Goal: Task Accomplishment & Management: Complete application form

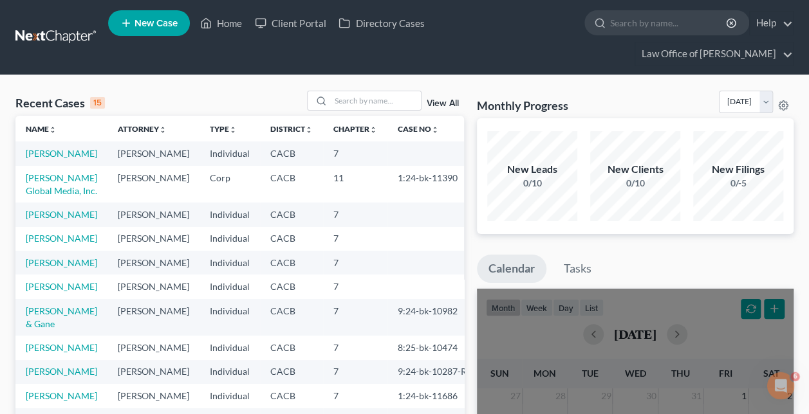
click at [159, 28] on span "New Case" at bounding box center [155, 24] width 43 height 10
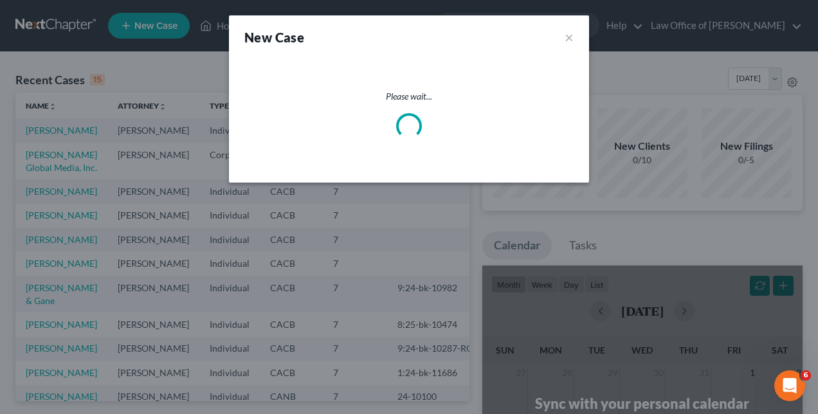
select select "7"
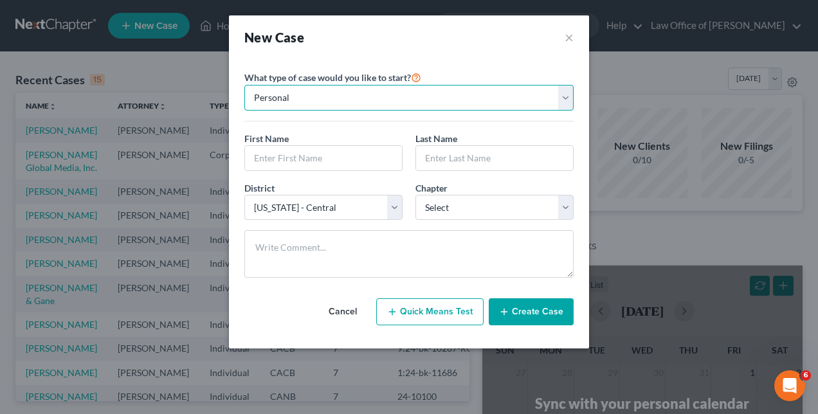
click at [299, 107] on select "Personal Business" at bounding box center [409, 98] width 329 height 26
click at [300, 103] on select "Personal Business" at bounding box center [409, 98] width 329 height 26
click at [301, 152] on input "text" at bounding box center [323, 158] width 157 height 24
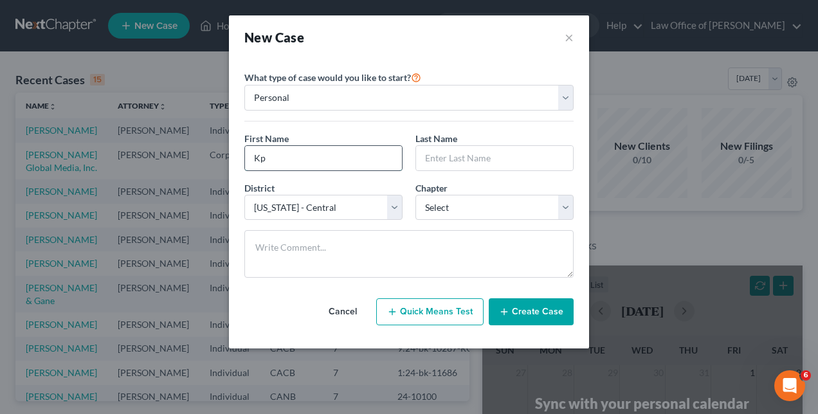
type input "K"
type input "Jordan"
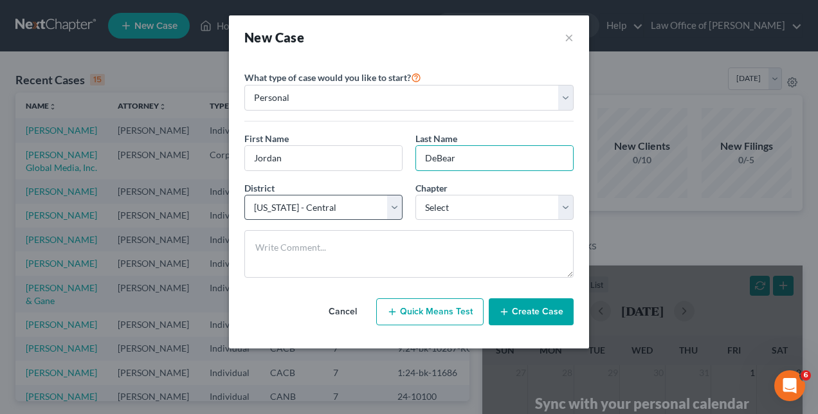
type input "DeBear"
click at [396, 211] on select "Select [US_STATE] - [GEOGRAPHIC_DATA] [US_STATE] - [GEOGRAPHIC_DATA][US_STATE] …" at bounding box center [324, 208] width 158 height 26
select select "10"
click at [245, 195] on select "Select [US_STATE] - [GEOGRAPHIC_DATA] [US_STATE] - [GEOGRAPHIC_DATA][US_STATE] …" at bounding box center [324, 208] width 158 height 26
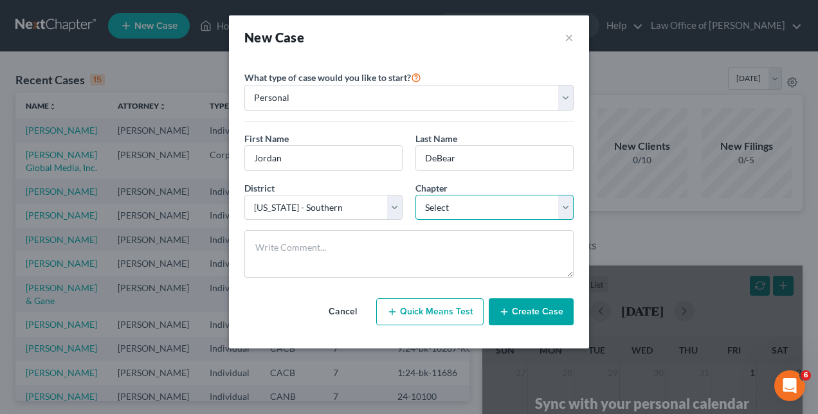
click at [566, 206] on select "Select 7 11 12 13" at bounding box center [495, 208] width 158 height 26
select select "0"
click at [416, 195] on select "Select 7 11 12 13" at bounding box center [495, 208] width 158 height 26
click at [526, 306] on button "Create Case" at bounding box center [531, 312] width 85 height 27
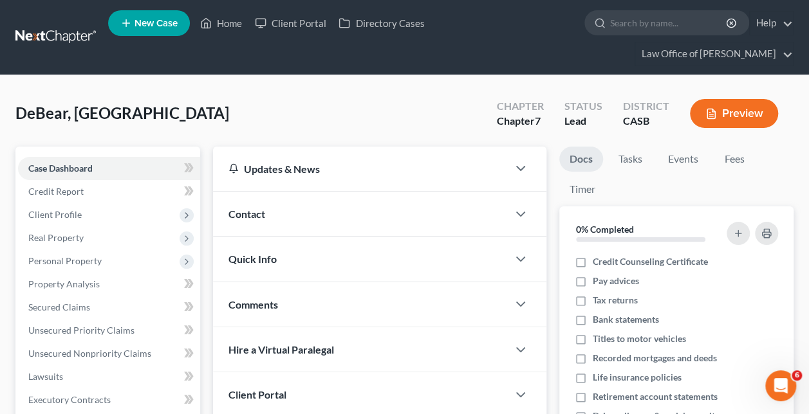
click at [510, 201] on div at bounding box center [527, 214] width 39 height 26
click at [519, 207] on icon "button" at bounding box center [520, 214] width 15 height 15
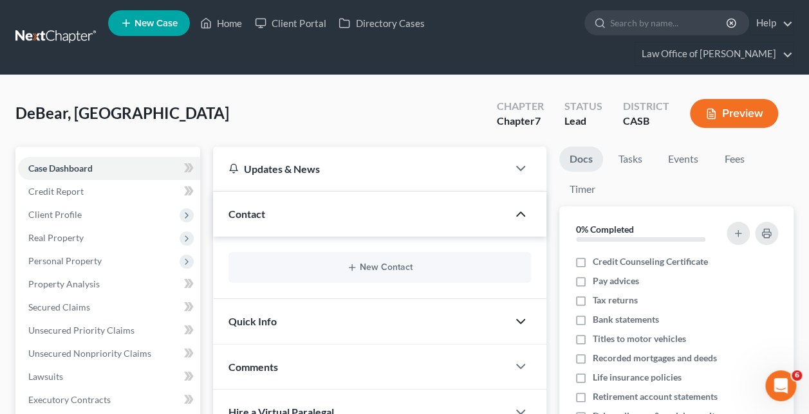
click at [513, 314] on icon "button" at bounding box center [520, 321] width 15 height 15
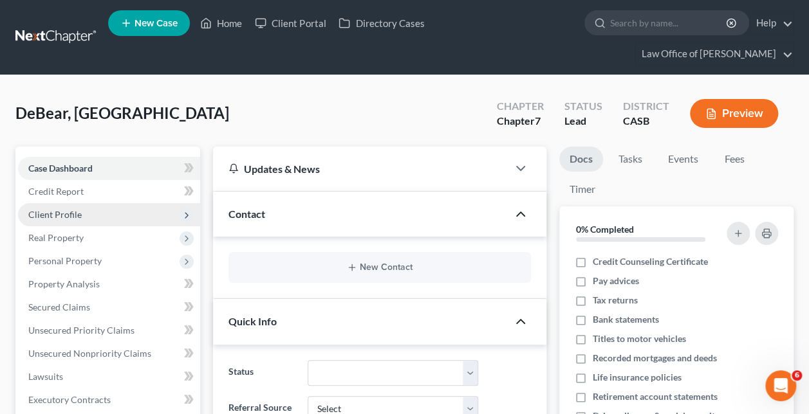
click at [68, 209] on span "Client Profile" at bounding box center [54, 214] width 53 height 11
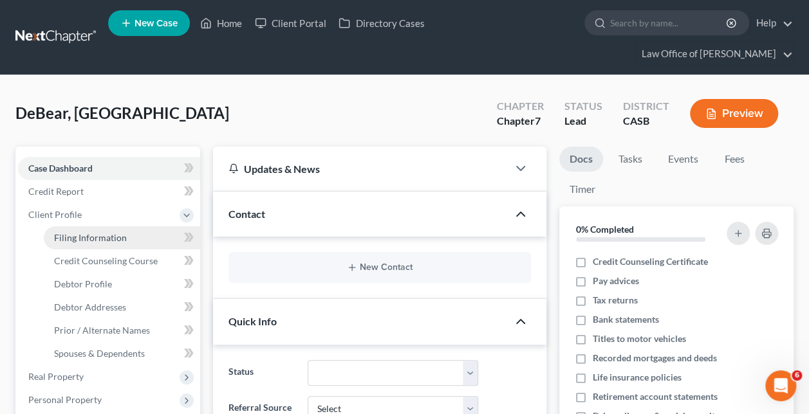
click at [98, 232] on span "Filing Information" at bounding box center [90, 237] width 73 height 11
select select "1"
select select "0"
select select "10"
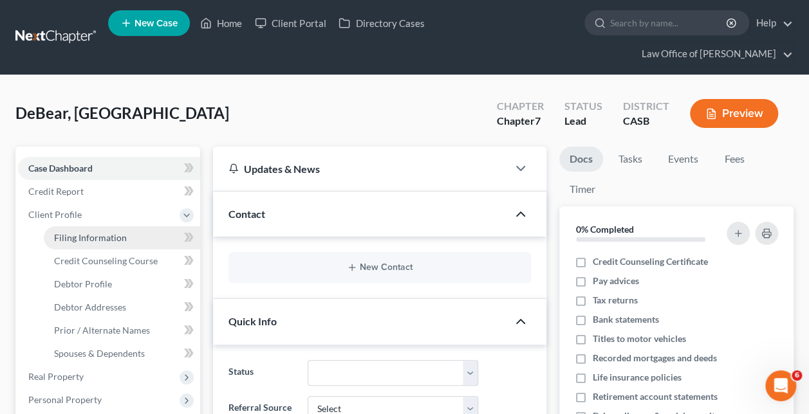
select select "4"
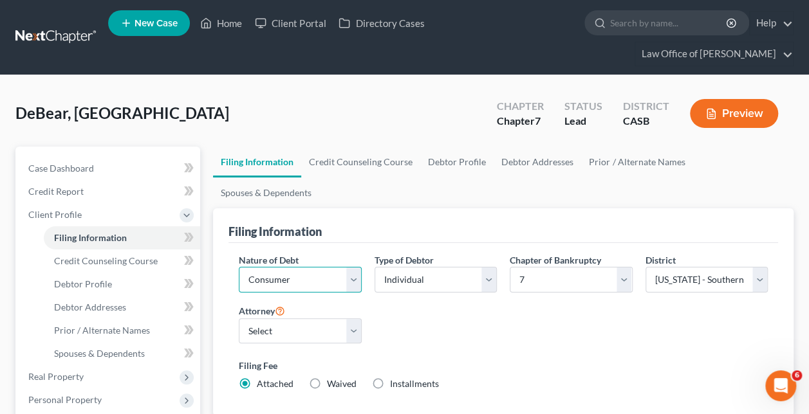
click at [350, 267] on select "Select Business Consumer Other" at bounding box center [300, 280] width 122 height 26
select select "0"
click at [239, 267] on select "Select Business Consumer Other" at bounding box center [300, 280] width 122 height 26
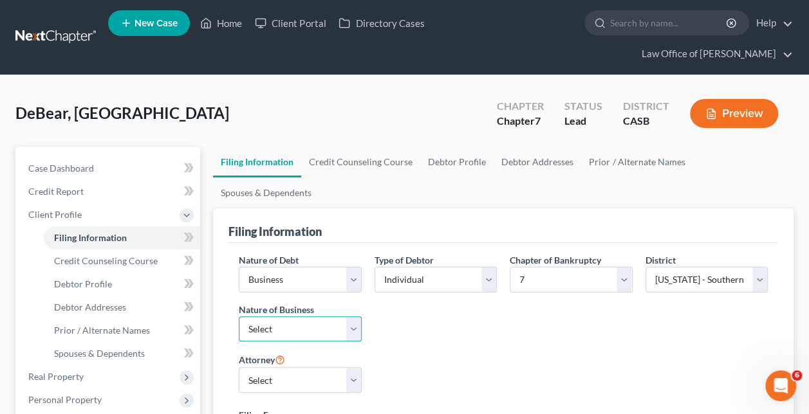
click at [356, 317] on select "Select Clearing Bank Commodity Broker Health Care Business Other Railroad Singl…" at bounding box center [300, 330] width 122 height 26
select select "3"
click at [239, 317] on select "Select Clearing Bank Commodity Broker Health Care Business Other Railroad Singl…" at bounding box center [300, 330] width 122 height 26
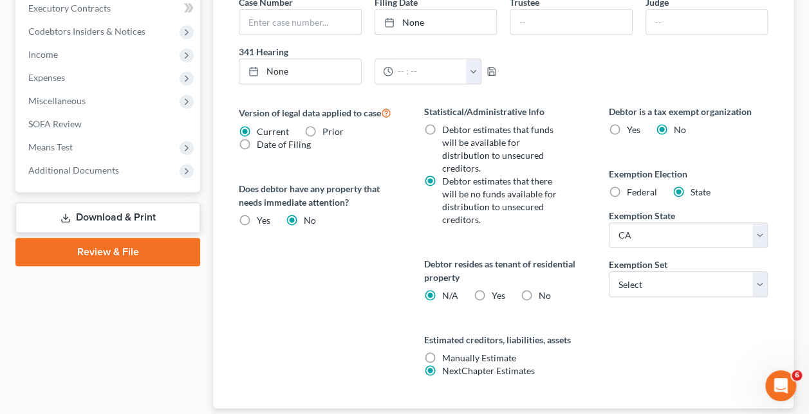
scroll to position [545, 0]
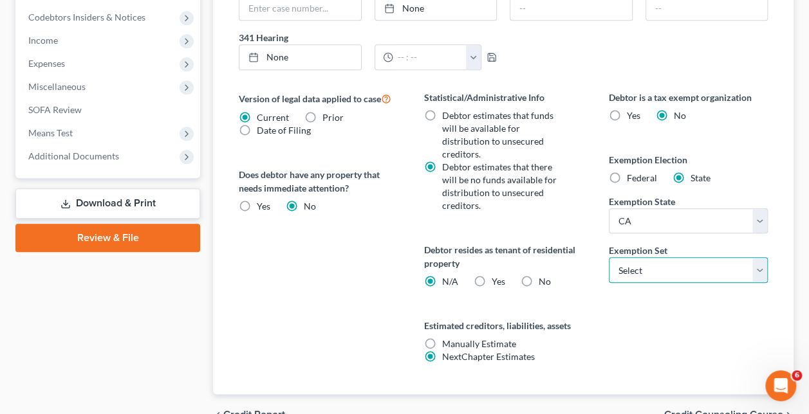
click at [660, 257] on select "Select 703 704" at bounding box center [688, 270] width 159 height 26
select select "0"
click at [609, 257] on select "Select 703 704" at bounding box center [688, 270] width 159 height 26
click at [491, 275] on label "Yes Yes" at bounding box center [498, 281] width 14 height 13
click at [496, 275] on input "Yes Yes" at bounding box center [500, 279] width 8 height 8
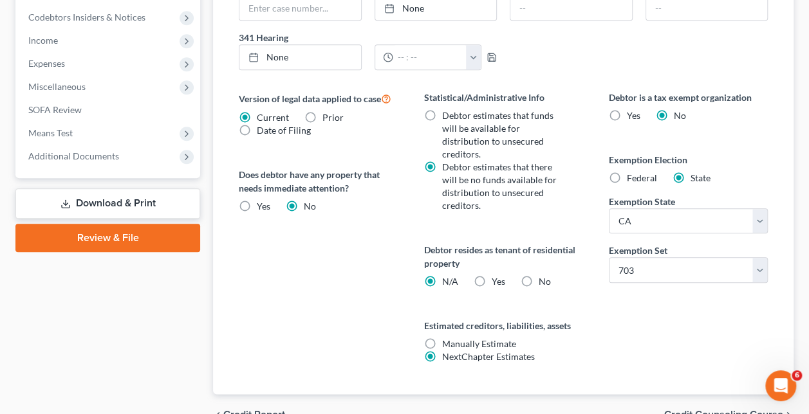
radio input "true"
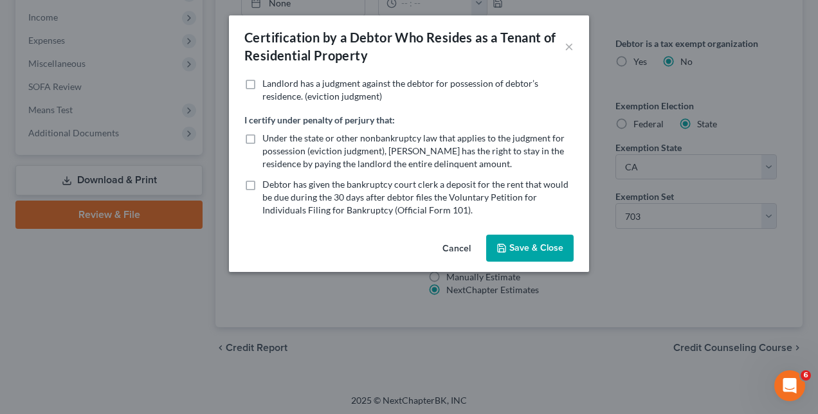
click at [449, 247] on button "Cancel" at bounding box center [456, 249] width 49 height 26
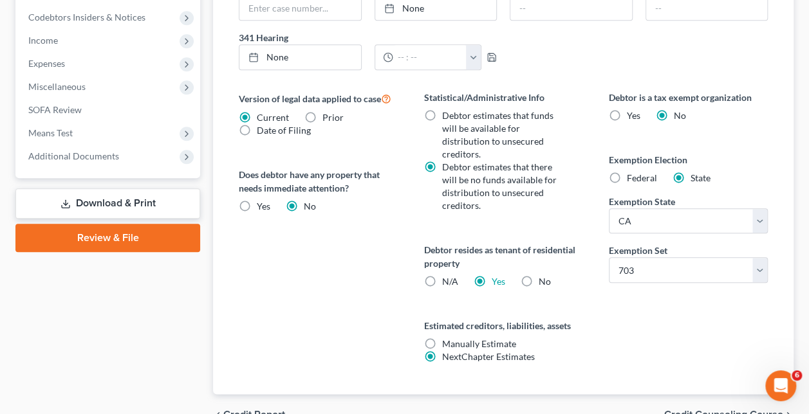
click at [441, 275] on label "N/A" at bounding box center [449, 281] width 16 height 13
click at [447, 275] on input "N/A" at bounding box center [451, 279] width 8 height 8
radio input "true"
radio input "false"
click at [726, 410] on span "Credit Counseling Course" at bounding box center [723, 415] width 119 height 10
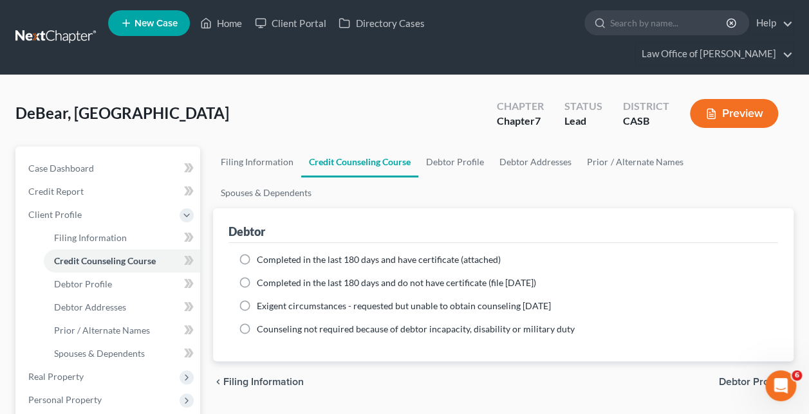
click at [737, 377] on span "Debtor Profile" at bounding box center [751, 382] width 64 height 10
select select "0"
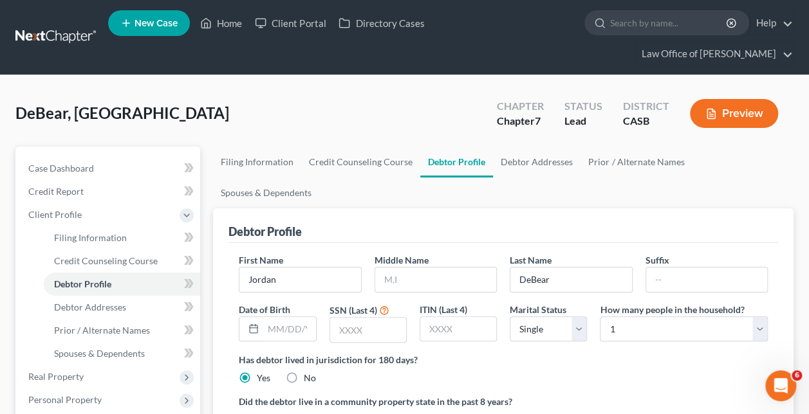
scroll to position [193, 0]
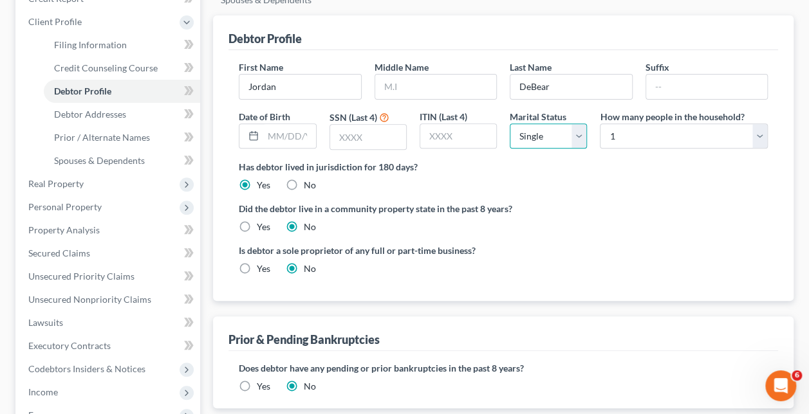
click at [578, 124] on select "Select Single Married Separated Divorced Widowed" at bounding box center [548, 137] width 77 height 26
select select "1"
click at [510, 124] on select "Select Single Married Separated Divorced Widowed" at bounding box center [548, 137] width 77 height 26
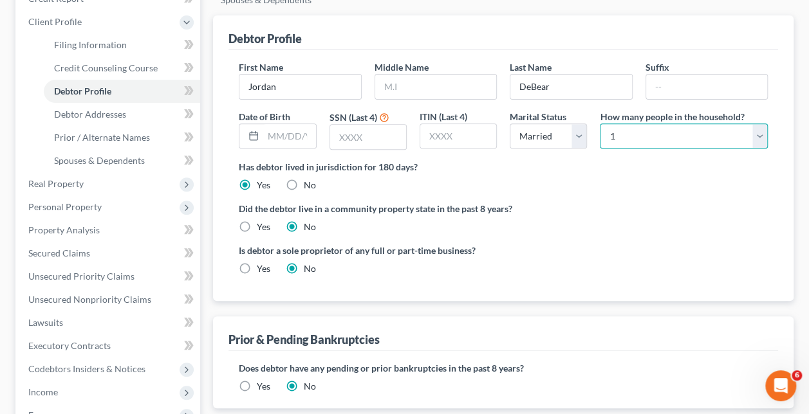
click at [755, 124] on select "Select 1 2 3 4 5 6 7 8 9 10 11 12 13 14 15 16 17 18 19 20" at bounding box center [684, 137] width 168 height 26
select select "1"
click at [600, 124] on select "Select 1 2 3 4 5 6 7 8 9 10 11 12 13 14 15 16 17 18 19 20" at bounding box center [684, 137] width 168 height 26
click at [257, 221] on label "Yes" at bounding box center [264, 227] width 14 height 13
click at [262, 221] on input "Yes" at bounding box center [266, 225] width 8 height 8
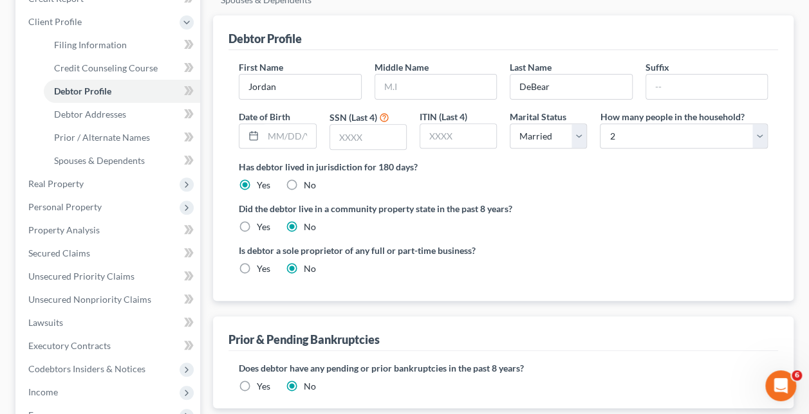
radio input "true"
radio input "false"
click at [257, 263] on label "Yes" at bounding box center [264, 269] width 14 height 13
click at [262, 263] on input "Yes" at bounding box center [266, 267] width 8 height 8
radio input "true"
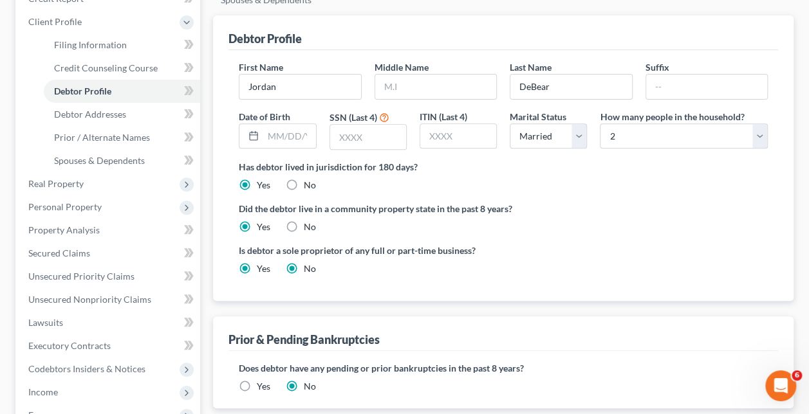
radio input "false"
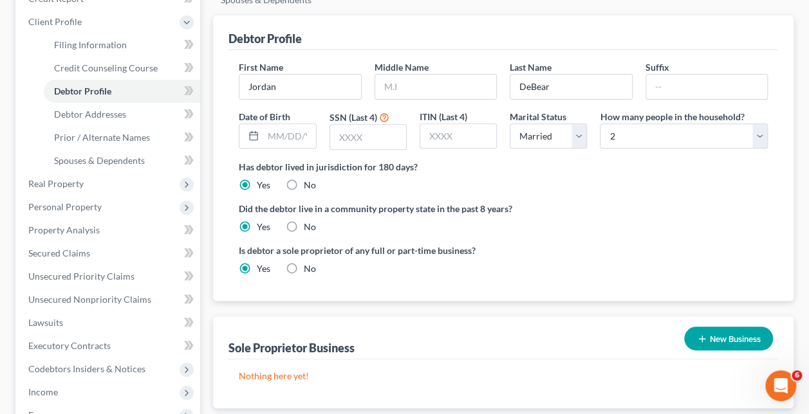
scroll to position [386, 0]
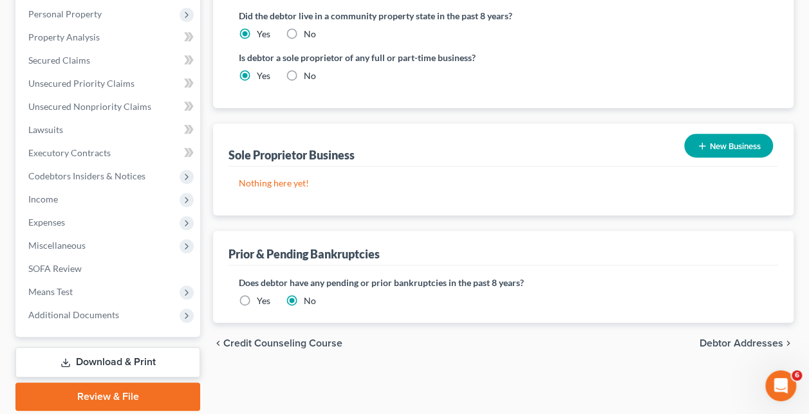
click at [708, 338] on span "Debtor Addresses" at bounding box center [741, 343] width 84 height 10
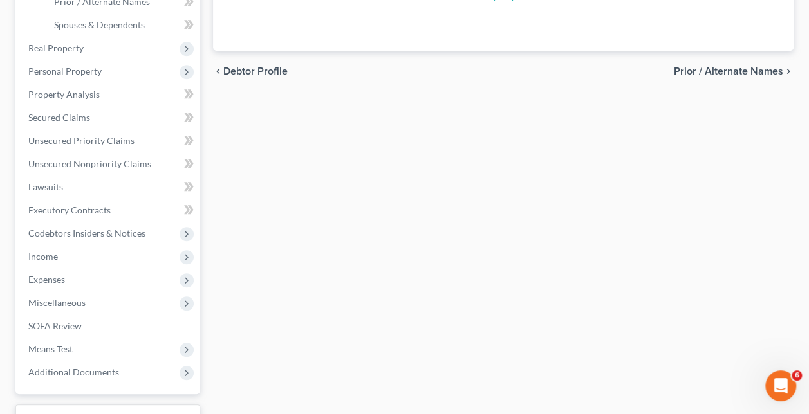
select select "0"
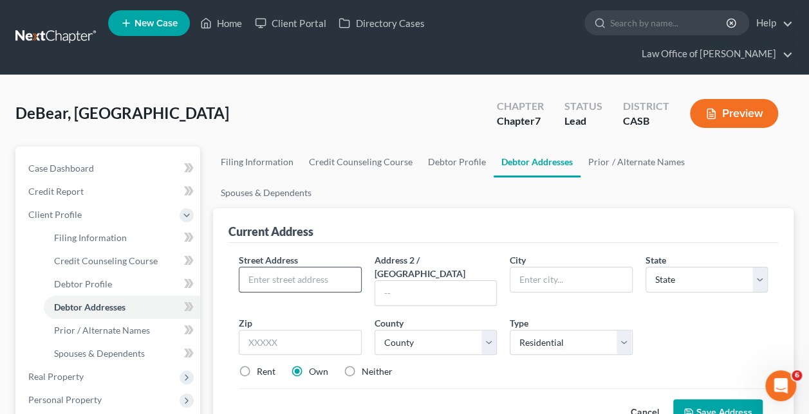
click at [287, 268] on input "text" at bounding box center [299, 280] width 121 height 24
paste input "[STREET_ADDRESS]"
type input "[STREET_ADDRESS]"
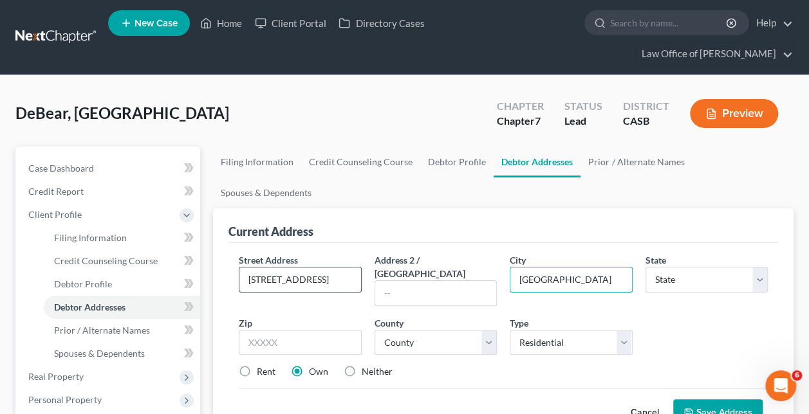
type input "[GEOGRAPHIC_DATA]"
select select "4"
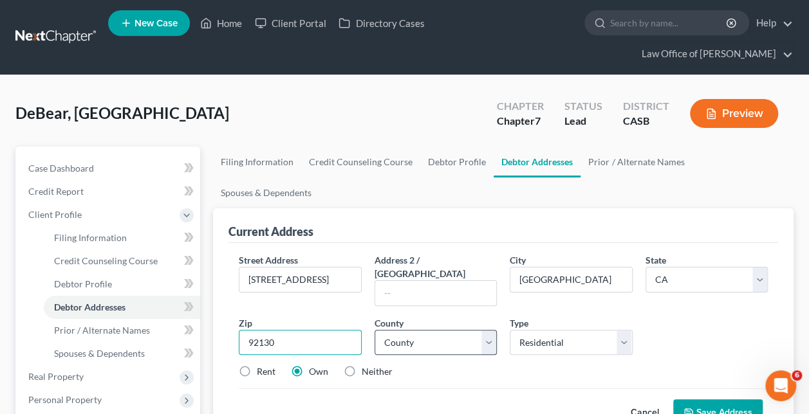
type input "92130"
click at [482, 330] on select "County [GEOGRAPHIC_DATA] [GEOGRAPHIC_DATA] [GEOGRAPHIC_DATA] [GEOGRAPHIC_DATA] …" at bounding box center [436, 343] width 122 height 26
select select "36"
click at [375, 330] on select "County [GEOGRAPHIC_DATA] [GEOGRAPHIC_DATA] [GEOGRAPHIC_DATA] [GEOGRAPHIC_DATA] …" at bounding box center [436, 343] width 122 height 26
click at [257, 365] on label "Rent" at bounding box center [266, 371] width 19 height 13
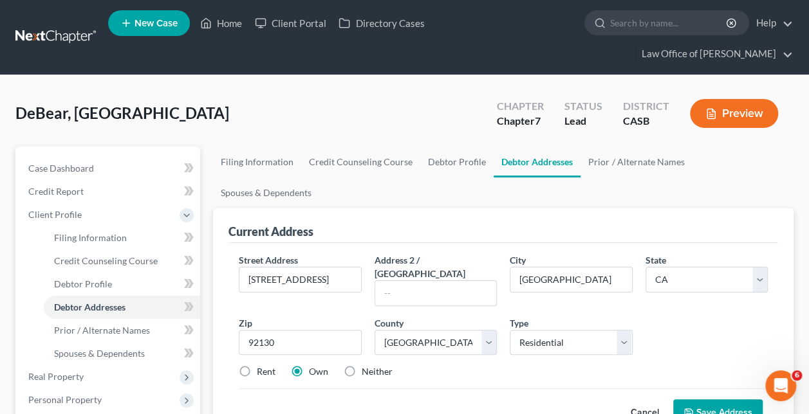
click at [262, 365] on input "Rent" at bounding box center [266, 369] width 8 height 8
radio input "true"
click at [697, 400] on button "Save Address" at bounding box center [717, 413] width 89 height 27
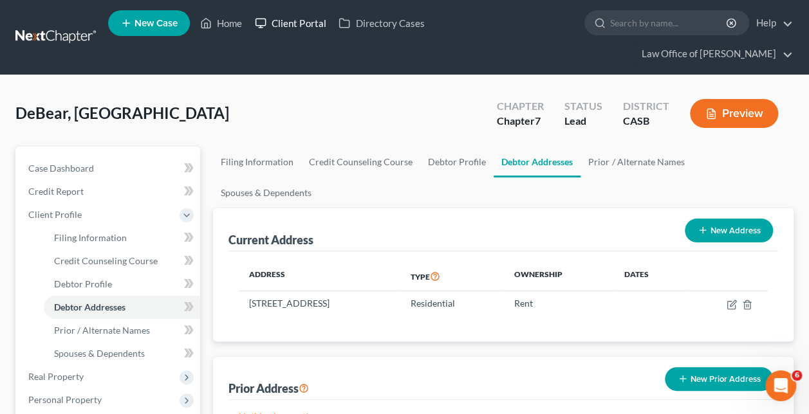
click at [314, 23] on link "Client Portal" at bounding box center [290, 23] width 84 height 23
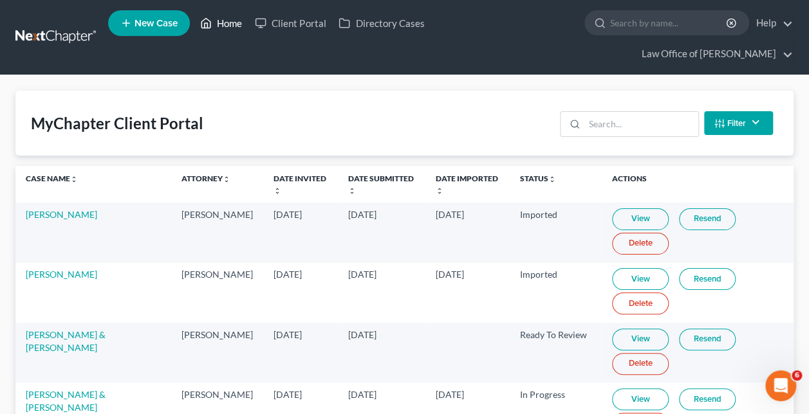
click at [228, 29] on link "Home" at bounding box center [221, 23] width 55 height 23
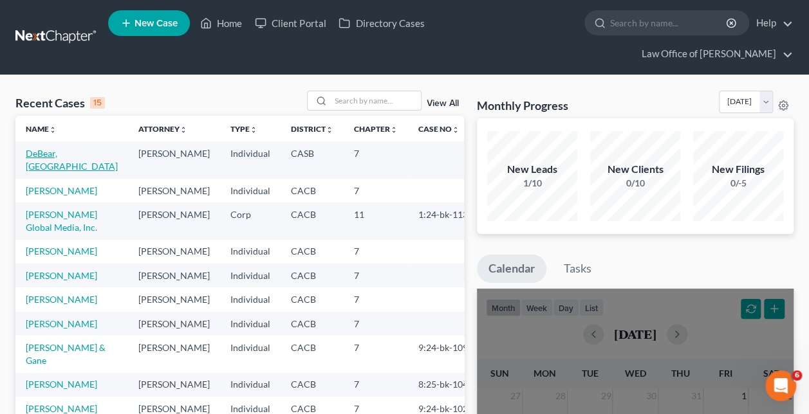
click at [51, 148] on link "DeBear, [GEOGRAPHIC_DATA]" at bounding box center [72, 160] width 92 height 24
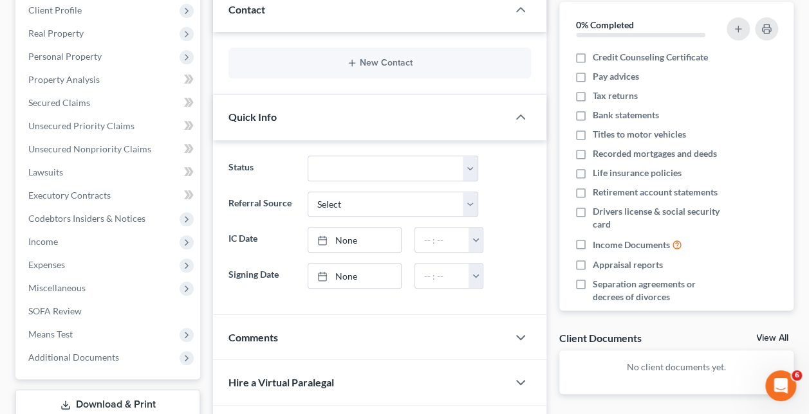
scroll to position [308, 0]
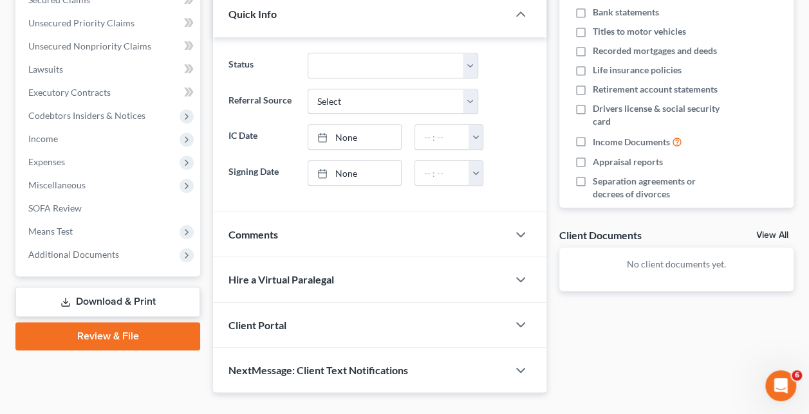
click at [443, 303] on div "Client Portal" at bounding box center [360, 325] width 295 height 44
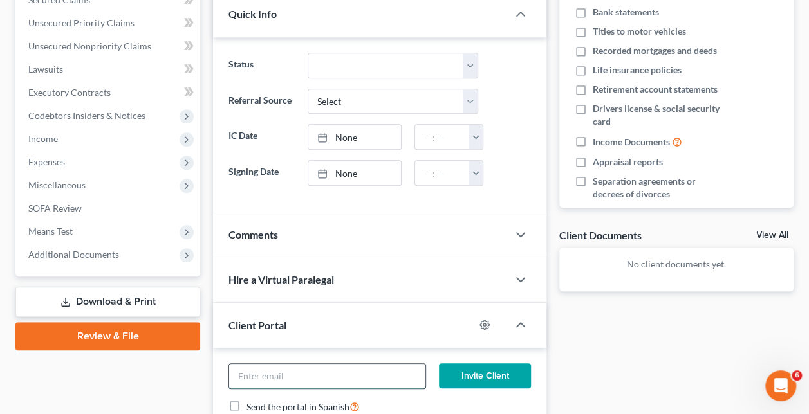
click at [402, 364] on input "email" at bounding box center [327, 376] width 196 height 24
click at [409, 394] on form "Invite Client Send the portal in Spanish" at bounding box center [379, 394] width 315 height 61
click at [292, 364] on input "email" at bounding box center [327, 376] width 196 height 24
paste input "[EMAIL_ADDRESS][DOMAIN_NAME]"
type input "[EMAIL_ADDRESS][DOMAIN_NAME]"
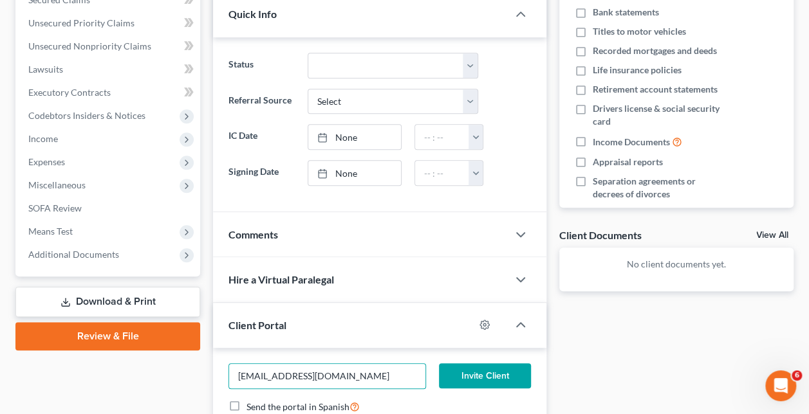
click at [667, 345] on div "Docs Tasks Events Fees Timer 0% Completed Nothing here yet! Credit Counseling C…" at bounding box center [676, 162] width 247 height 647
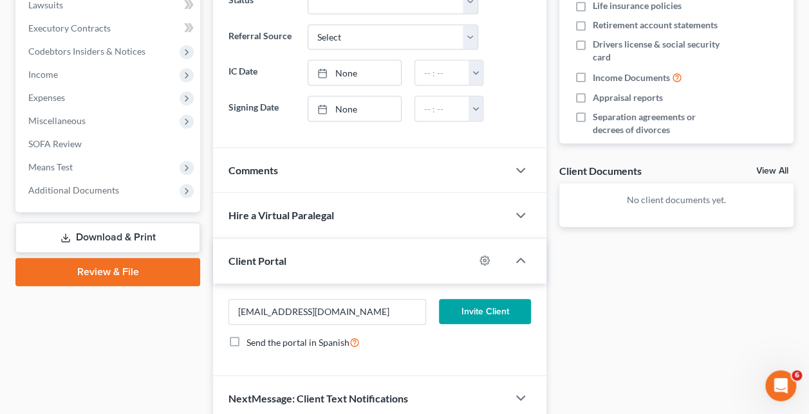
scroll to position [400, 0]
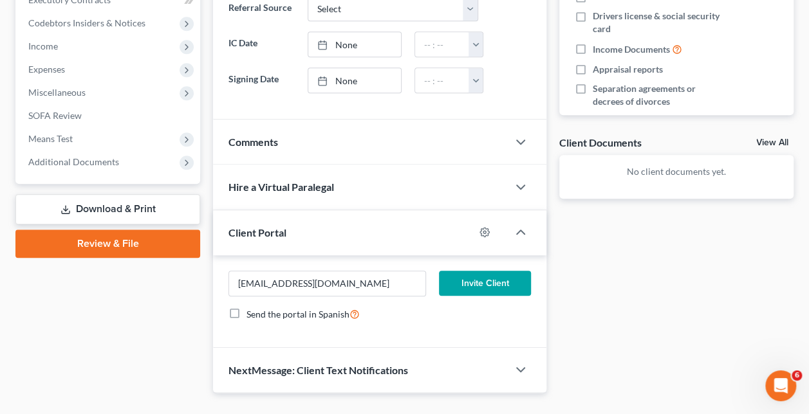
click at [484, 271] on button "Invite Client" at bounding box center [485, 284] width 92 height 26
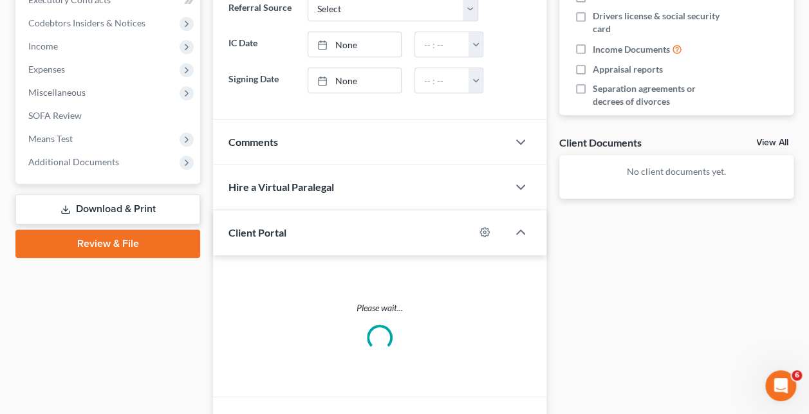
scroll to position [388, 0]
